Goal: Find specific page/section: Find specific page/section

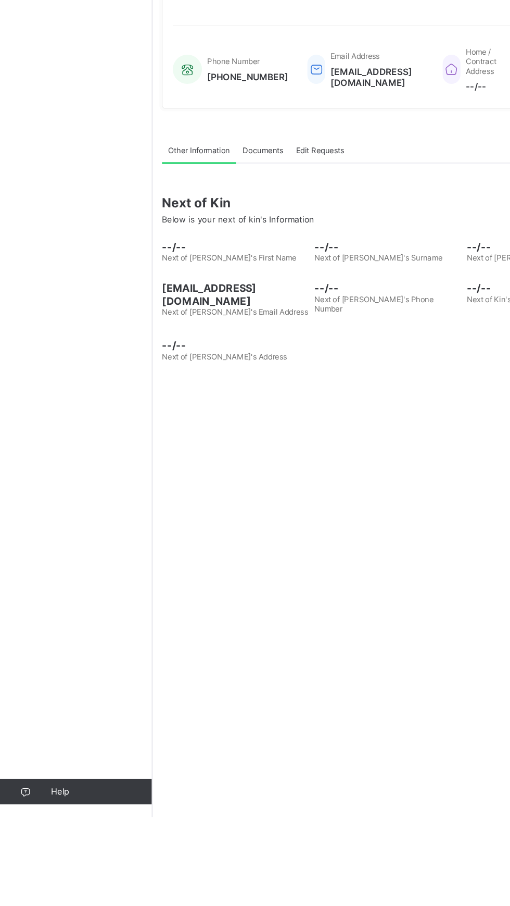
click at [222, 409] on span "Next of Kin" at bounding box center [318, 402] width 370 height 13
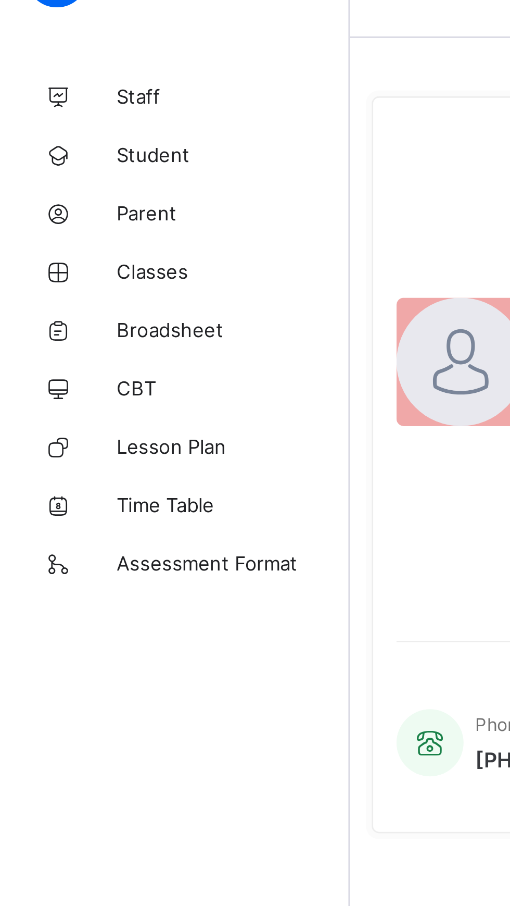
click at [59, 81] on span "Student" at bounding box center [83, 83] width 83 height 8
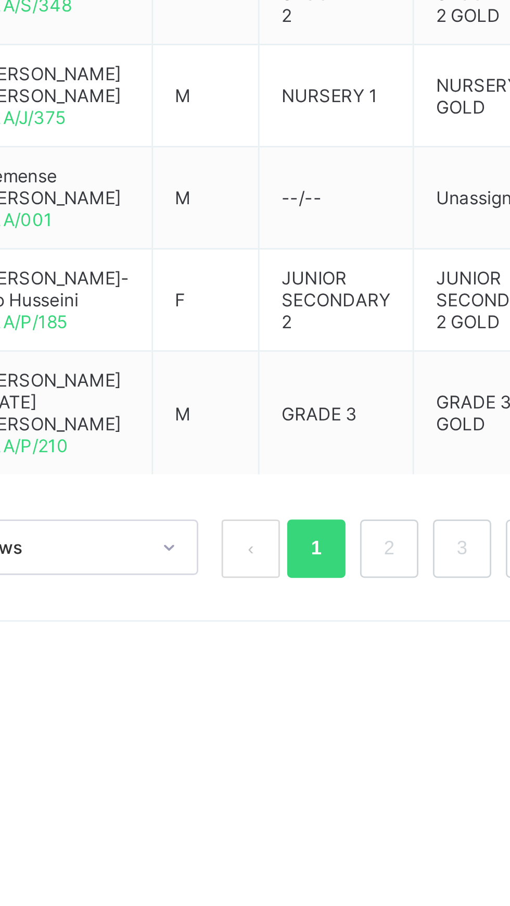
click at [311, 825] on link "2" at bounding box center [316, 828] width 10 height 14
click at [308, 829] on div "Student 560 Total Student Active Student 560 Deactivated Student 0 288 Total st…" at bounding box center [317, 453] width 385 height 906
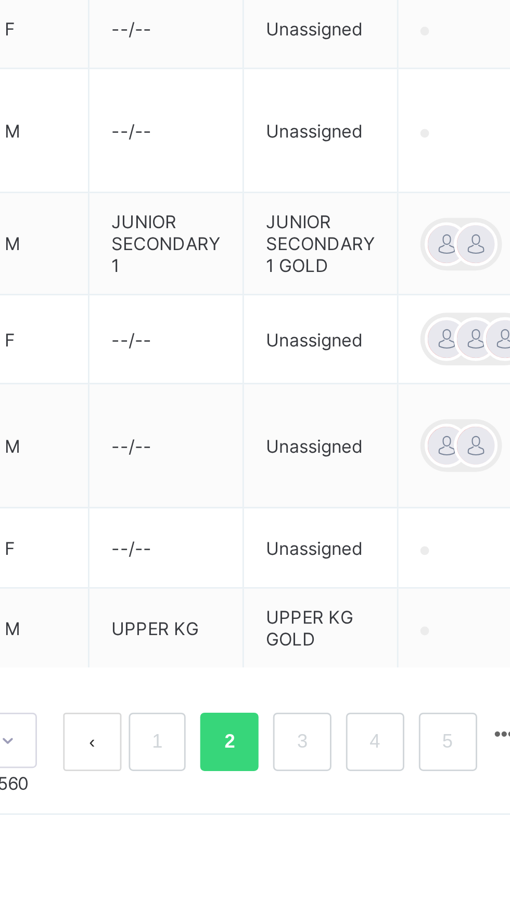
click at [341, 810] on link "3" at bounding box center [343, 817] width 10 height 14
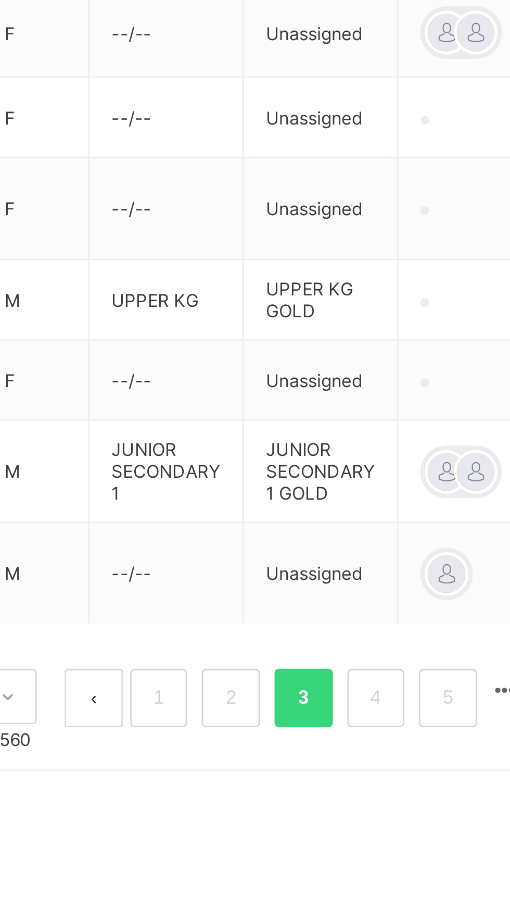
click at [322, 701] on td "Unassigned" at bounding box center [349, 688] width 55 height 29
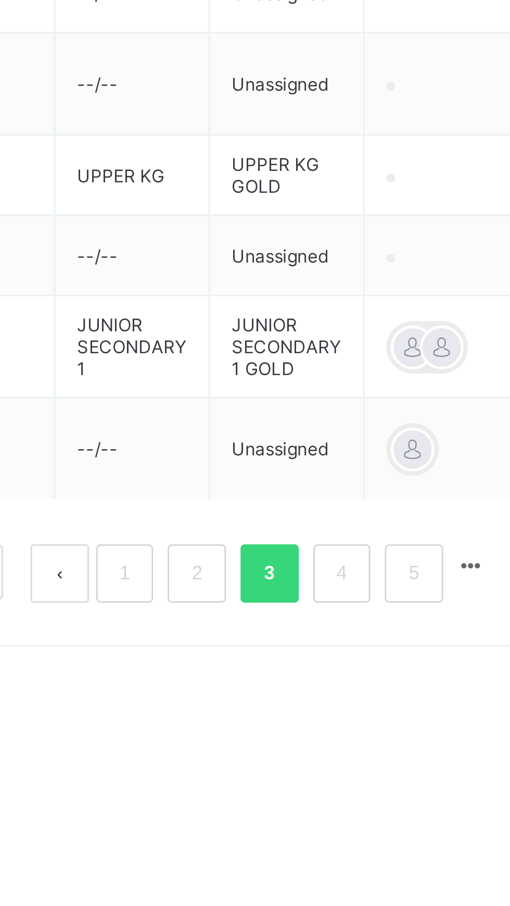
click at [347, 808] on link "3" at bounding box center [343, 802] width 10 height 14
click at [367, 808] on link "4" at bounding box center [369, 802] width 10 height 14
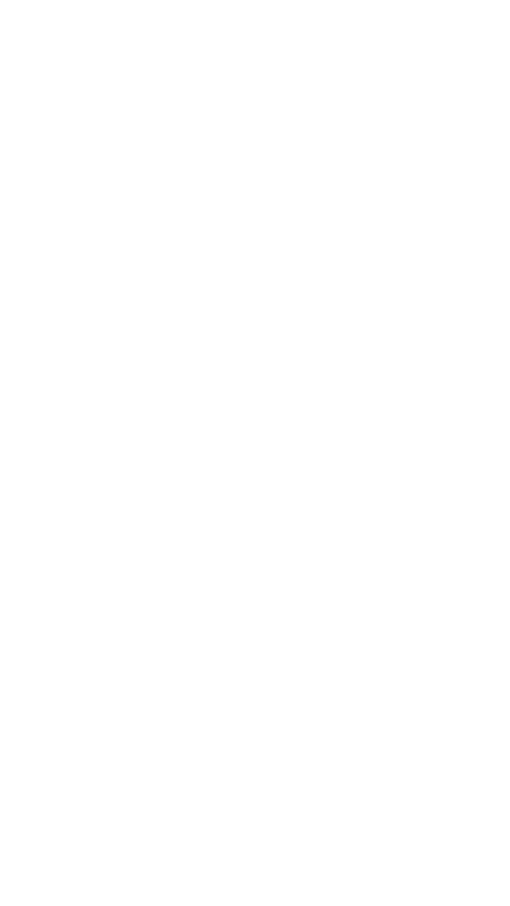
click at [306, 828] on div "Student 560 Total Student Active Student 560 Deactivated Student 0 288 Total st…" at bounding box center [317, 453] width 385 height 906
click at [289, 701] on div "Student 560 Total Student Active Student 560 Deactivated Student 0 288 Total st…" at bounding box center [317, 453] width 385 height 906
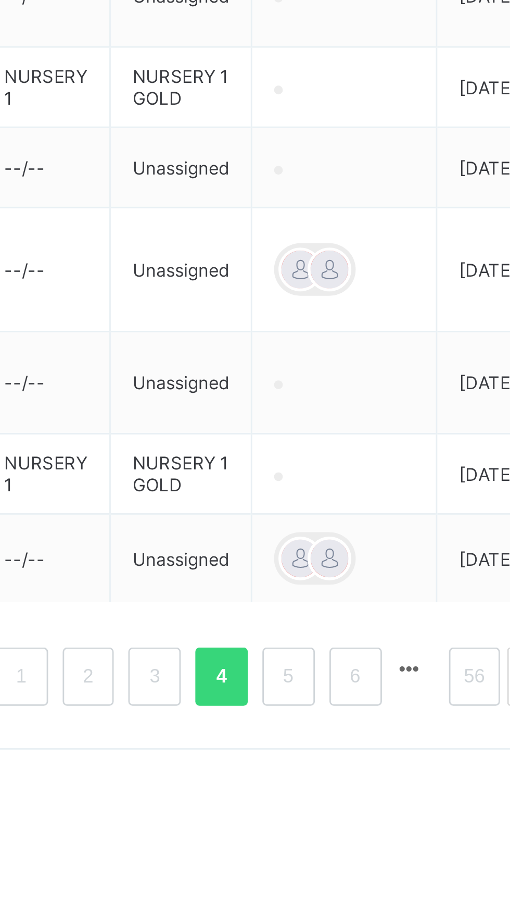
click at [372, 809] on link "5" at bounding box center [376, 805] width 10 height 14
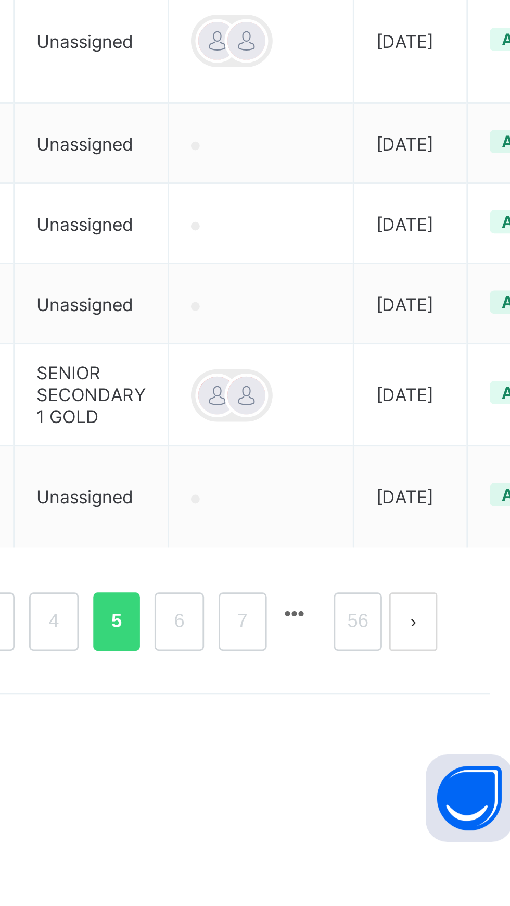
click at [378, 823] on link "6" at bounding box center [381, 822] width 10 height 14
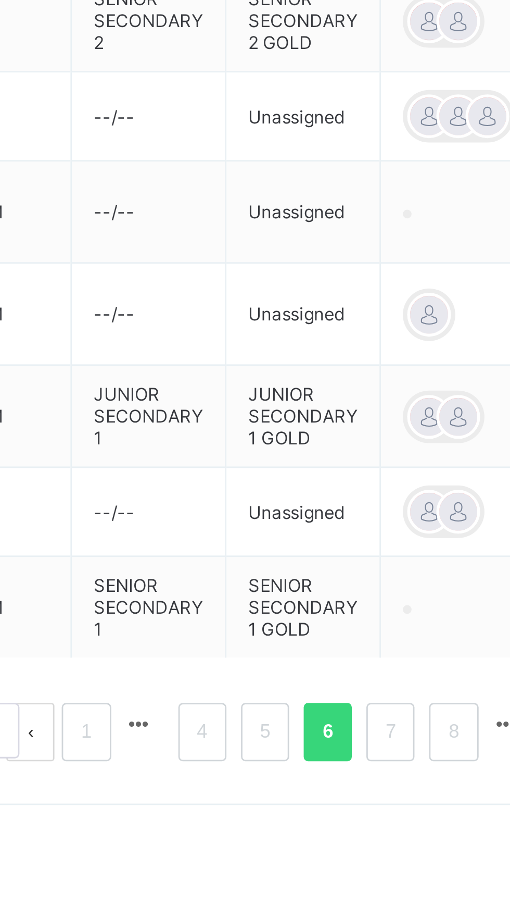
click at [374, 818] on li "7" at bounding box center [380, 807] width 17 height 21
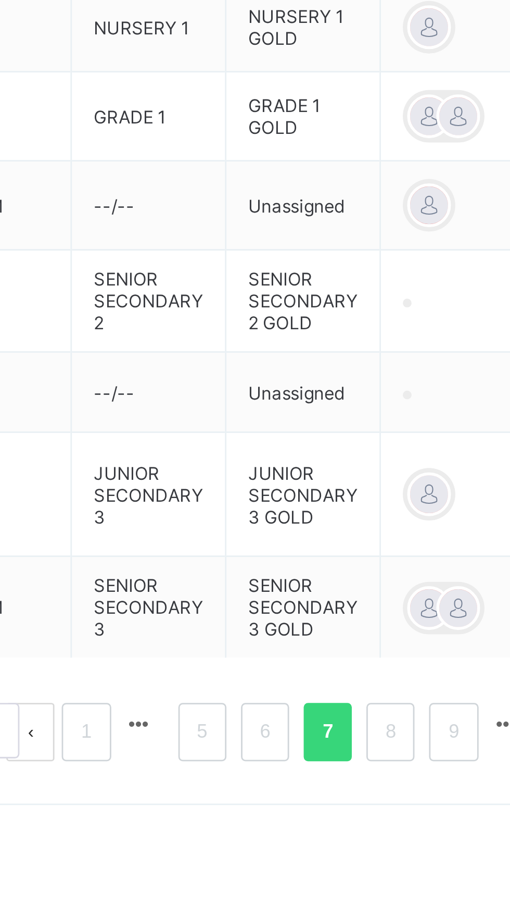
click at [268, 665] on td "SENIOR SECONDARY 2" at bounding box center [294, 654] width 55 height 36
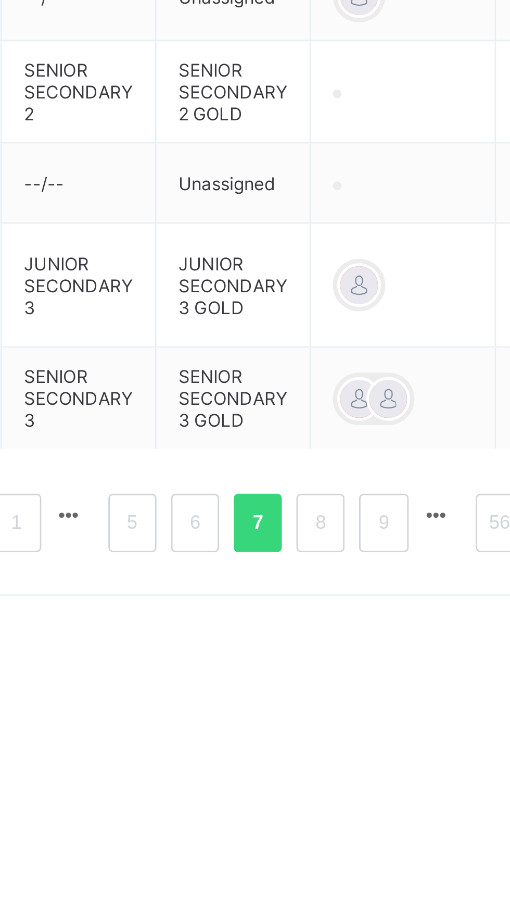
click at [378, 815] on link "8" at bounding box center [381, 808] width 10 height 14
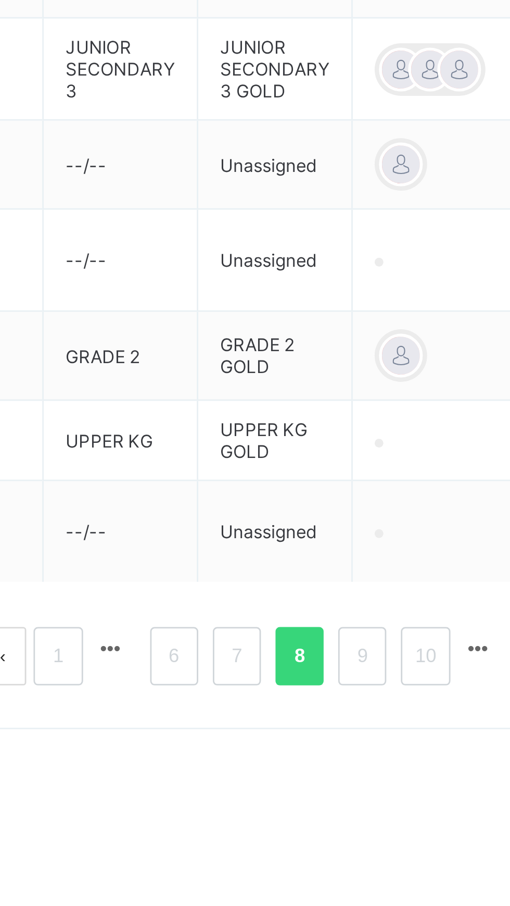
click at [377, 811] on link "9" at bounding box center [381, 805] width 10 height 14
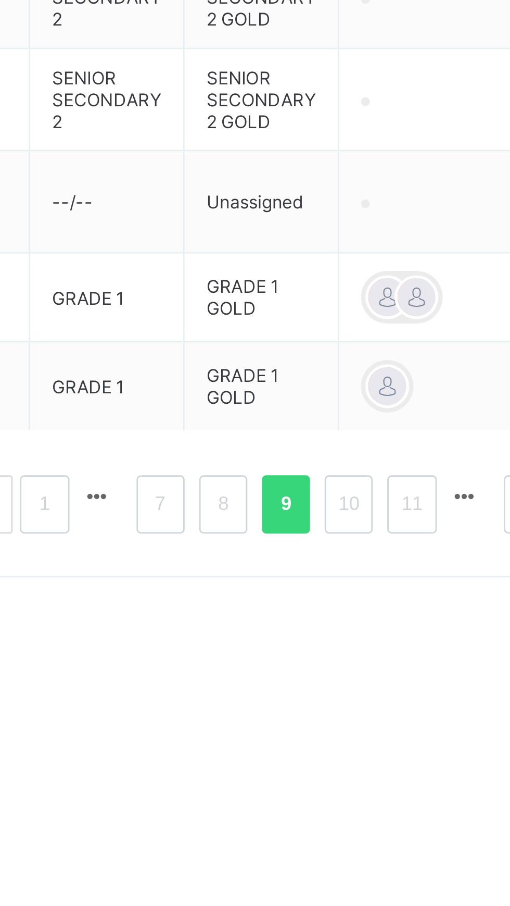
click at [380, 811] on link "10" at bounding box center [381, 805] width 14 height 14
click at [376, 830] on div "Student 560 Total Student Active Student 560 Deactivated Student 0 288 Total st…" at bounding box center [317, 453] width 385 height 906
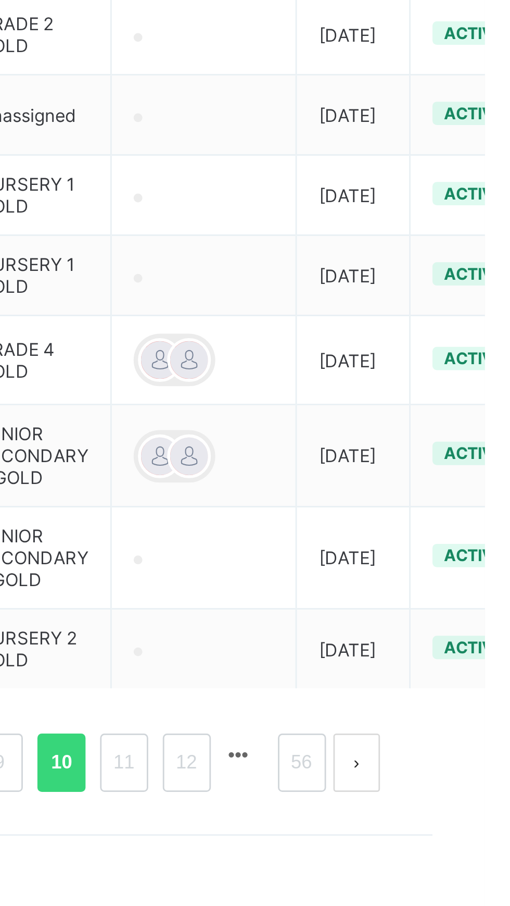
click at [405, 801] on link "12" at bounding box center [404, 794] width 14 height 14
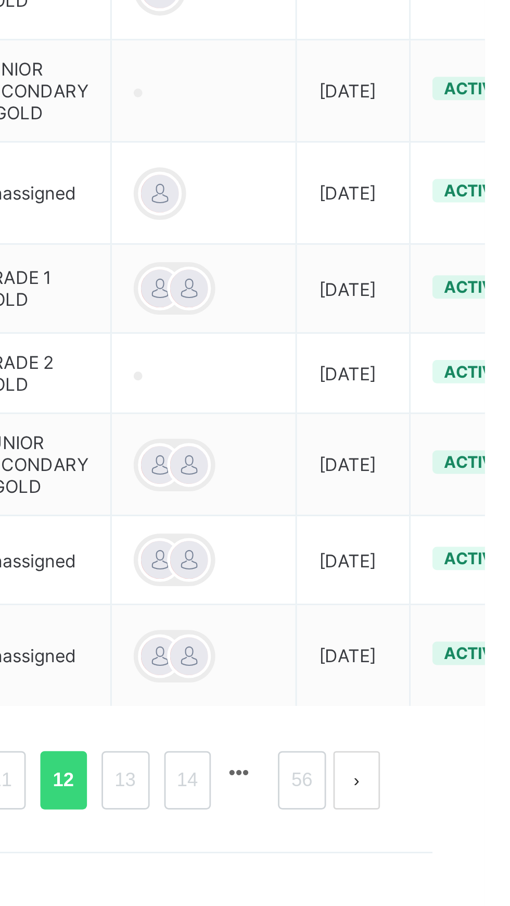
click at [443, 636] on td "[DATE]" at bounding box center [463, 625] width 41 height 32
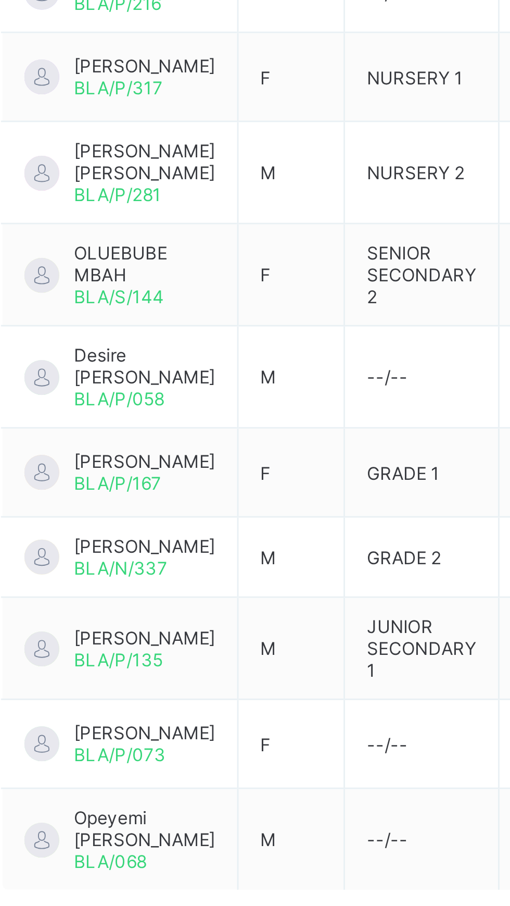
click at [241, 596] on td "M" at bounding box center [248, 590] width 38 height 36
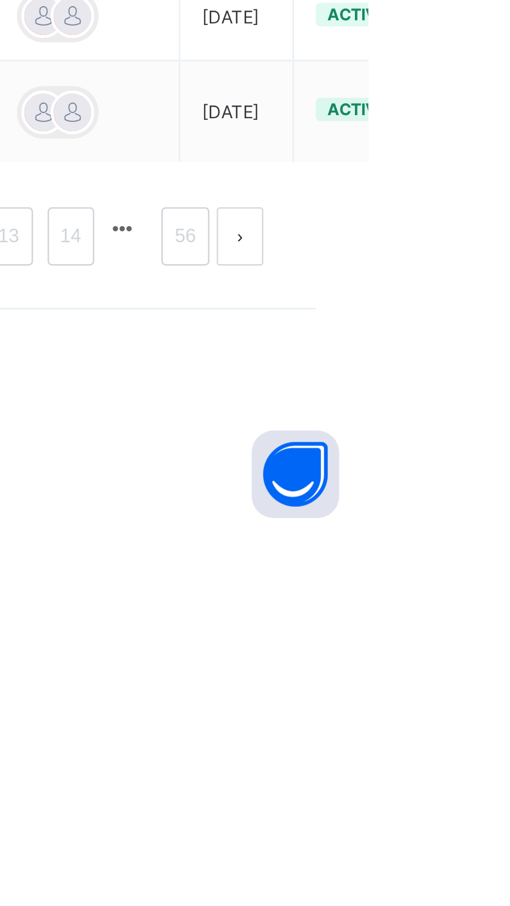
click at [425, 802] on button "button" at bounding box center [423, 797] width 14 height 9
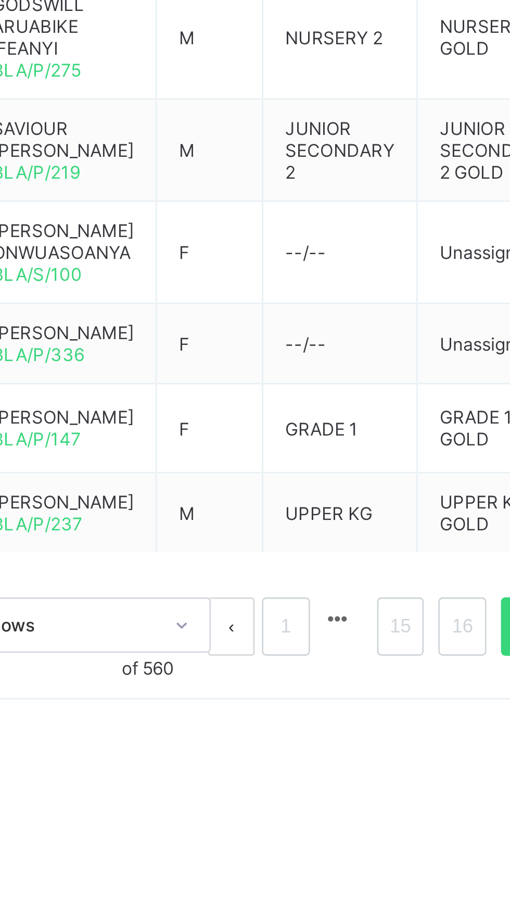
click at [230, 810] on li "Displaying 161 - 170 out of 560" at bounding box center [198, 800] width 89 height 21
click at [222, 810] on li "Displaying 161 - 170 out of 560" at bounding box center [198, 800] width 89 height 21
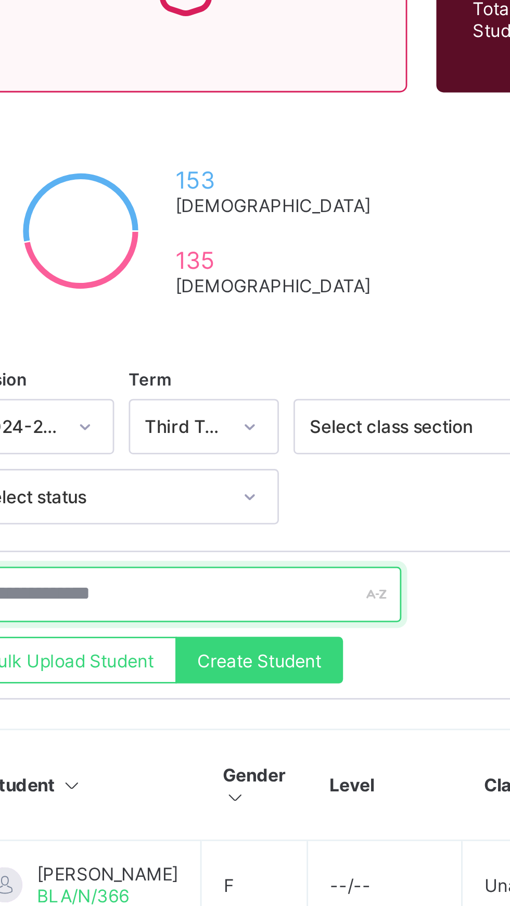
click at [231, 347] on input "text" at bounding box center [222, 351] width 156 height 20
click at [278, 349] on input "text" at bounding box center [222, 351] width 156 height 20
click at [227, 344] on input "text" at bounding box center [222, 351] width 156 height 20
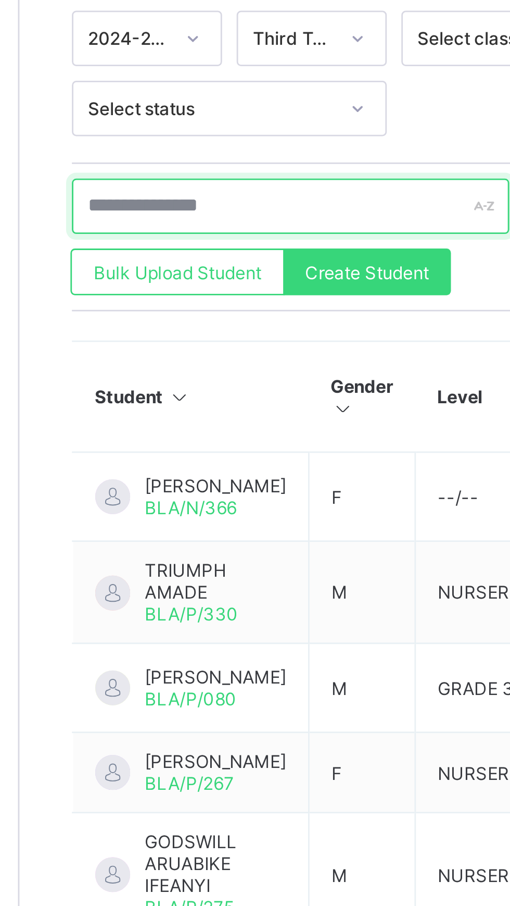
type input "*"
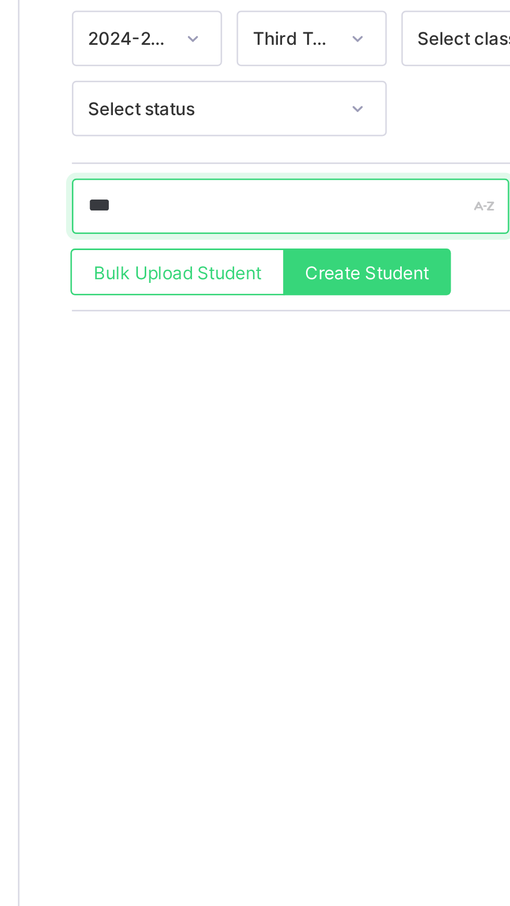
type input "****"
